Goal: Navigation & Orientation: Find specific page/section

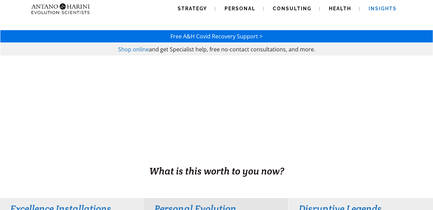
click at [377, 9] on span "Insights" at bounding box center [383, 8] width 28 height 5
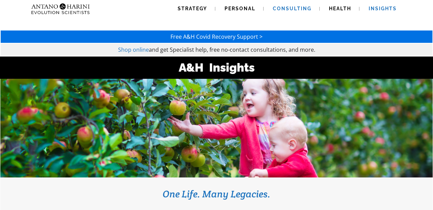
click at [285, 7] on span "Consulting" at bounding box center [292, 8] width 39 height 5
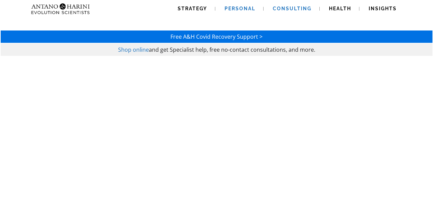
click at [234, 9] on span "Personal" at bounding box center [240, 8] width 31 height 5
